Goal: Communication & Community: Share content

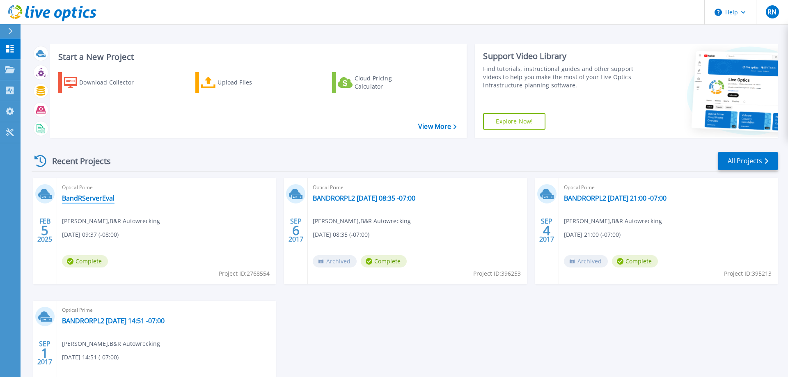
click at [87, 199] on link "BandRServerEval" at bounding box center [88, 198] width 53 height 8
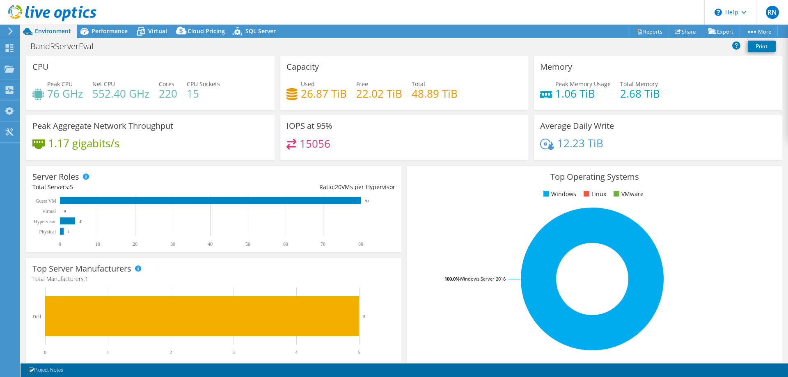
select select "USWest"
select select "USD"
click at [681, 32] on link "Share" at bounding box center [686, 31] width 34 height 13
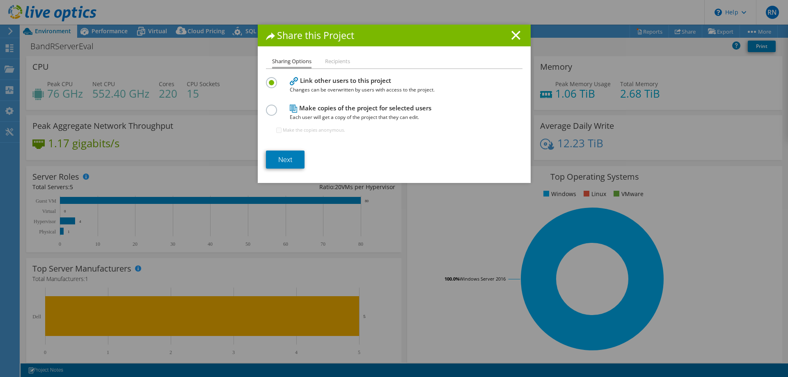
click at [347, 64] on li "Recipients" at bounding box center [337, 62] width 25 height 10
click at [344, 62] on li "Recipients" at bounding box center [337, 62] width 25 height 10
click at [283, 155] on link "Next" at bounding box center [285, 160] width 39 height 18
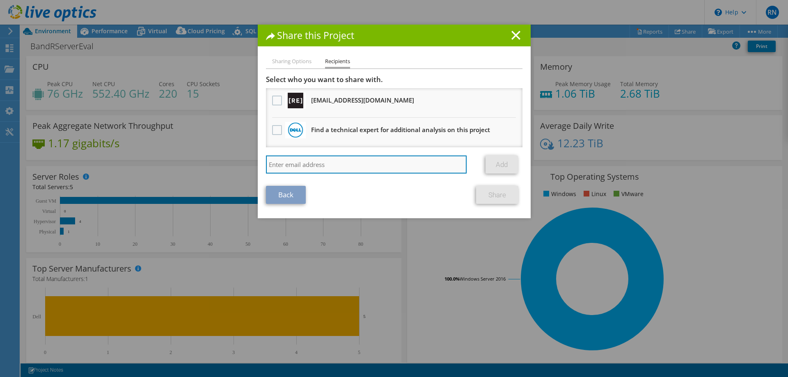
click at [305, 167] on input "search" at bounding box center [366, 165] width 201 height 18
click at [350, 169] on input "search" at bounding box center [366, 165] width 201 height 18
paste input "[PERSON_NAME][EMAIL_ADDRESS][PERSON_NAME][DOMAIN_NAME]"
type input "[PERSON_NAME][EMAIL_ADDRESS][PERSON_NAME][DOMAIN_NAME]"
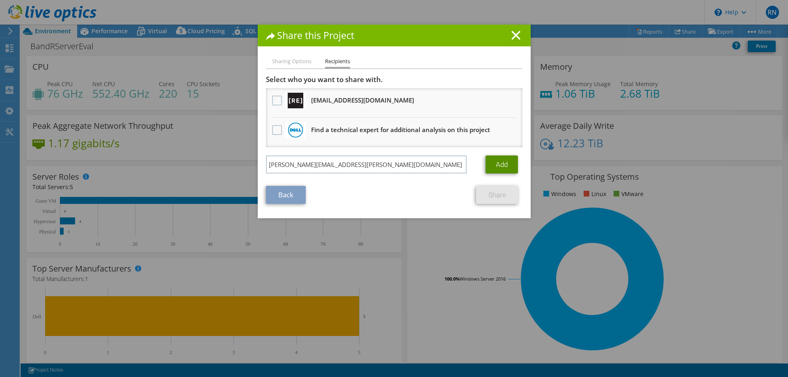
click at [498, 169] on link "Add" at bounding box center [501, 165] width 32 height 18
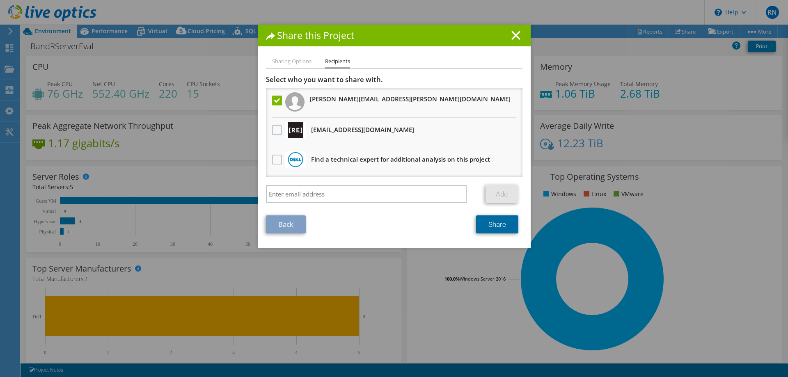
click at [495, 227] on link "Share" at bounding box center [497, 224] width 42 height 18
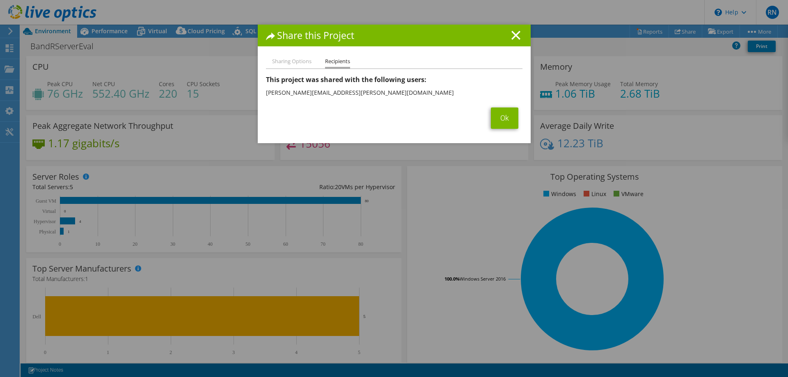
click at [519, 116] on span "Ok" at bounding box center [505, 118] width 36 height 21
click at [513, 118] on link "Ok" at bounding box center [504, 118] width 27 height 21
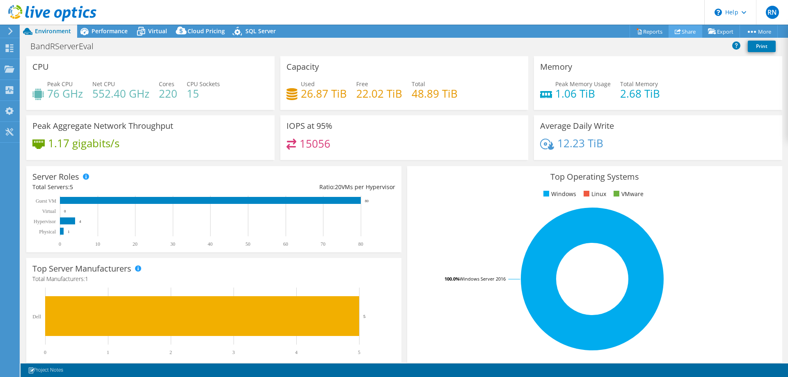
click at [676, 33] on icon at bounding box center [678, 31] width 6 height 6
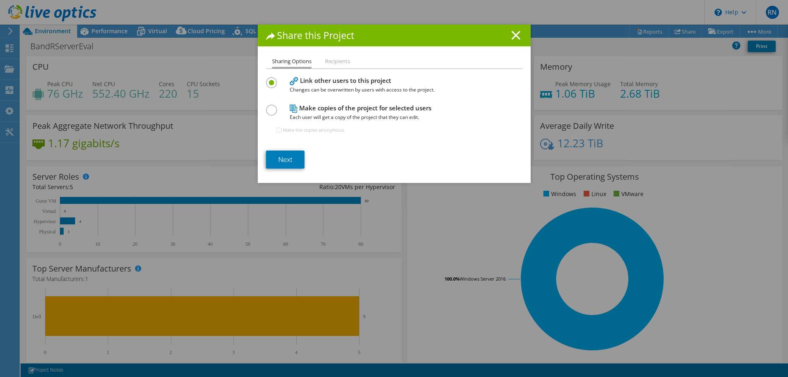
click at [515, 32] on icon at bounding box center [515, 35] width 9 height 9
